Goal: Navigation & Orientation: Find specific page/section

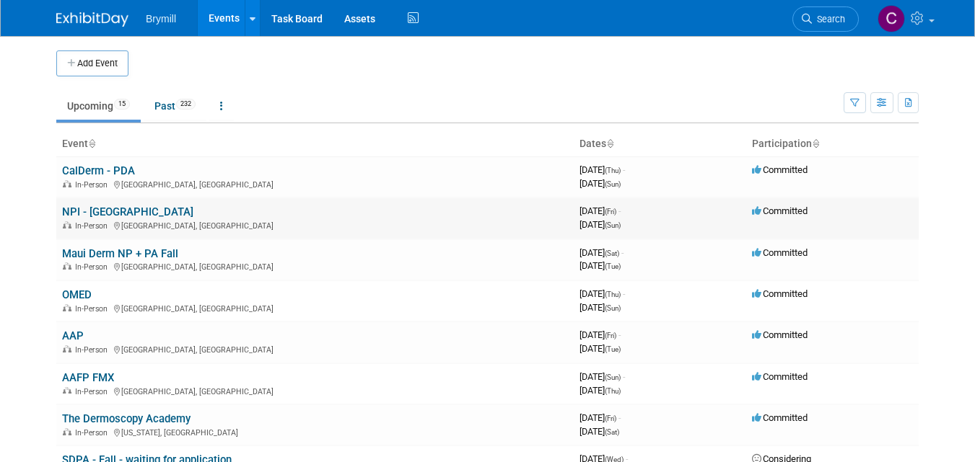
click at [305, 200] on td "NPI - Austin In-Person Austin, TX" at bounding box center [314, 218] width 517 height 41
click at [86, 297] on link "OMED" at bounding box center [77, 295] width 30 height 13
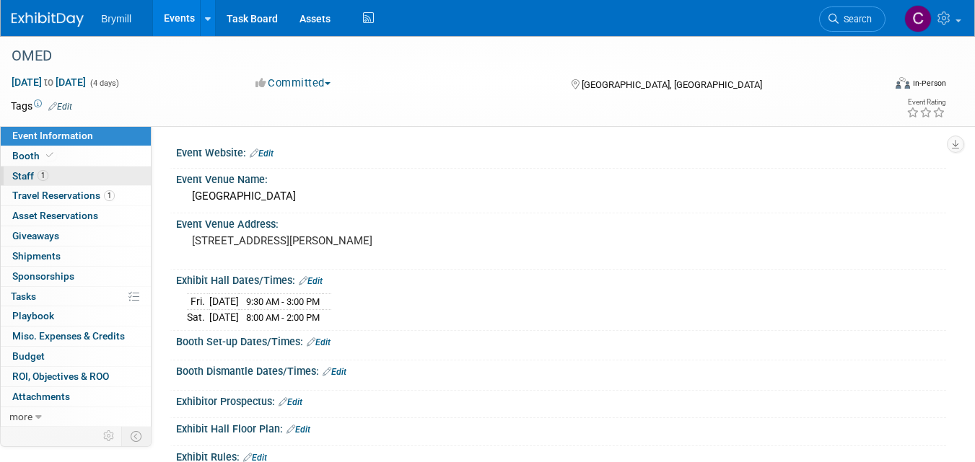
click at [25, 175] on span "Staff 1" at bounding box center [30, 176] width 36 height 12
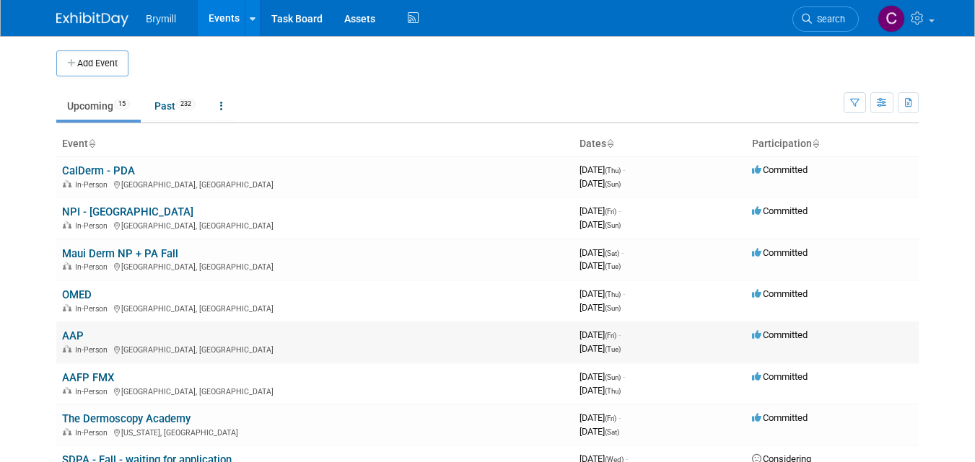
click at [76, 338] on link "AAP" at bounding box center [73, 336] width 22 height 13
click at [88, 381] on link "AAFP FMX" at bounding box center [88, 378] width 52 height 13
click at [102, 172] on link "CalDerm - PDA" at bounding box center [98, 170] width 73 height 13
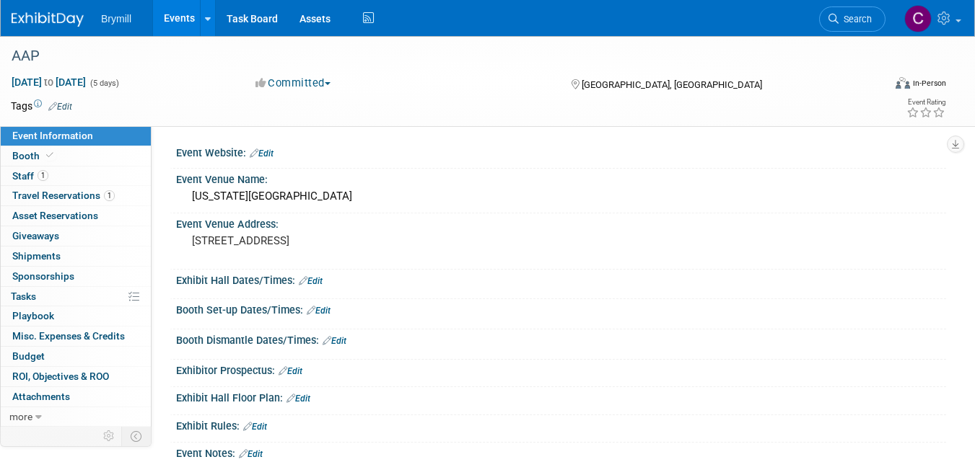
click at [76, 338] on span "Misc. Expenses & Credits 0" at bounding box center [68, 336] width 113 height 12
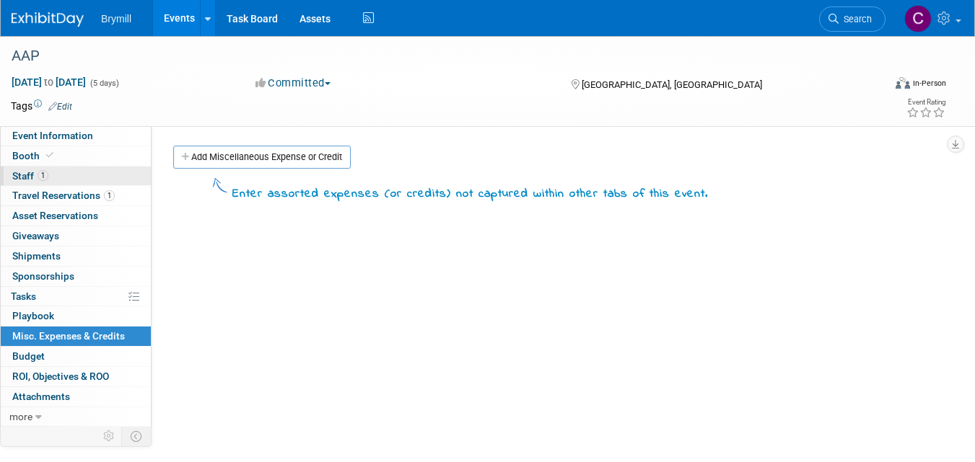
click at [23, 175] on span "Staff 1" at bounding box center [30, 176] width 36 height 12
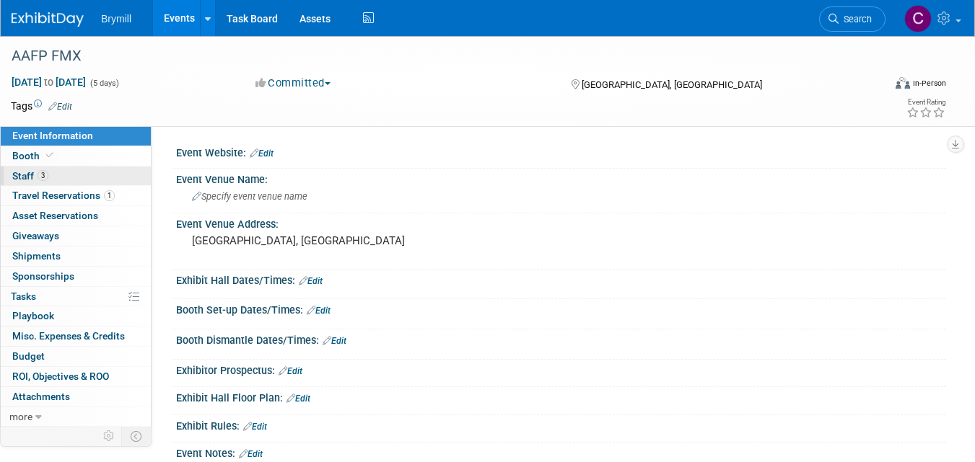
click at [22, 177] on span "Staff 3" at bounding box center [30, 176] width 36 height 12
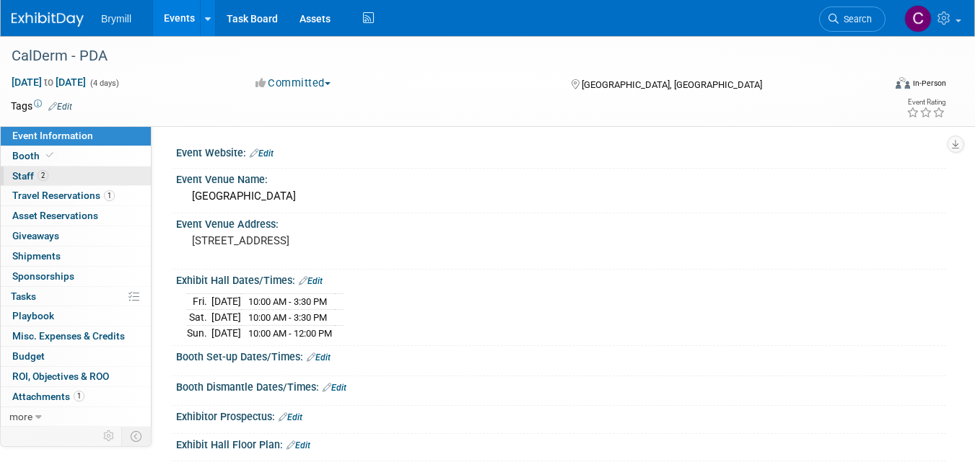
click at [30, 176] on span "Staff 2" at bounding box center [30, 176] width 36 height 12
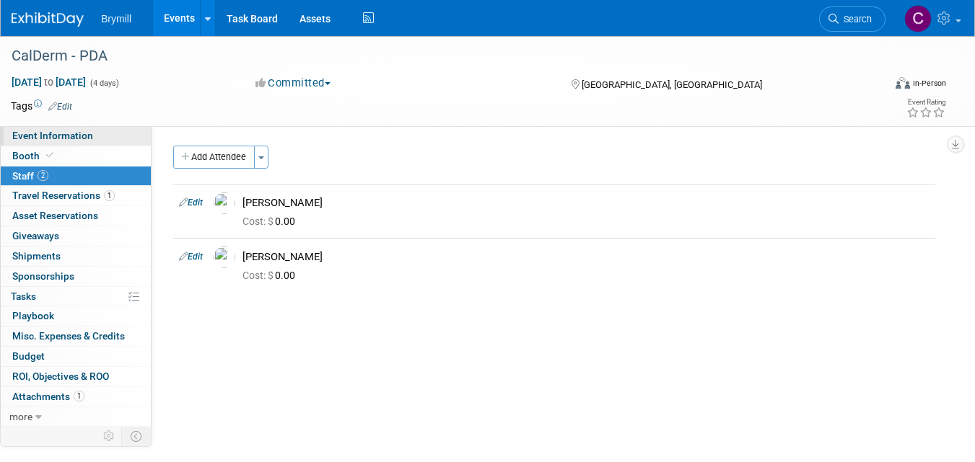
click at [38, 136] on span "Event Information" at bounding box center [52, 136] width 81 height 12
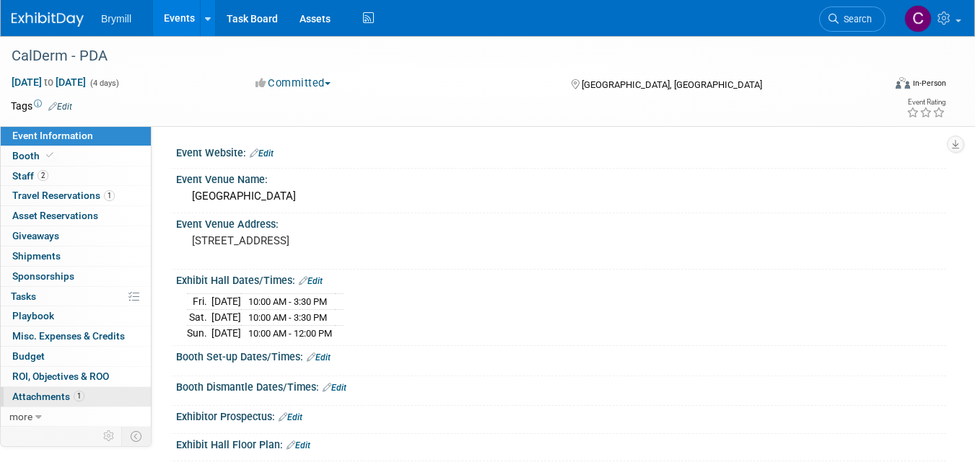
click at [56, 399] on span "Attachments 1" at bounding box center [48, 397] width 72 height 12
